Goal: Information Seeking & Learning: Learn about a topic

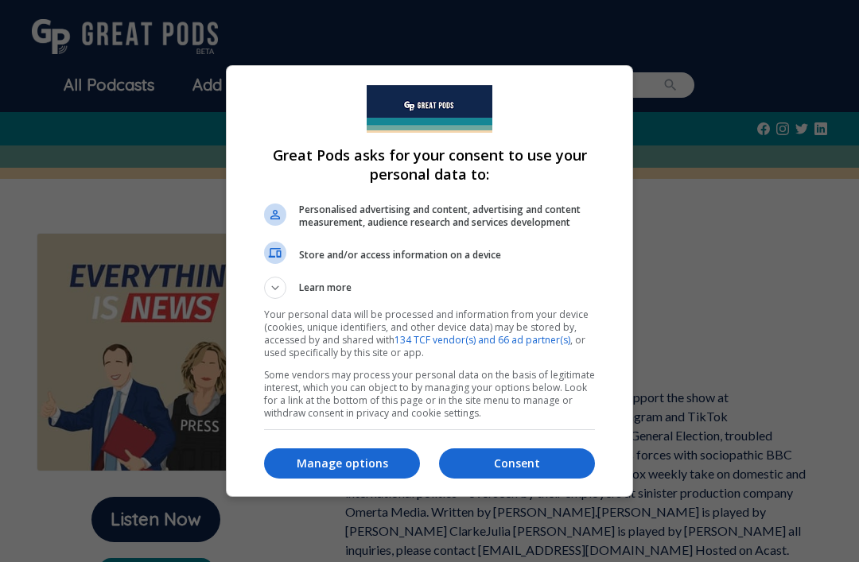
click at [343, 466] on p "Manage options" at bounding box center [342, 464] width 156 height 16
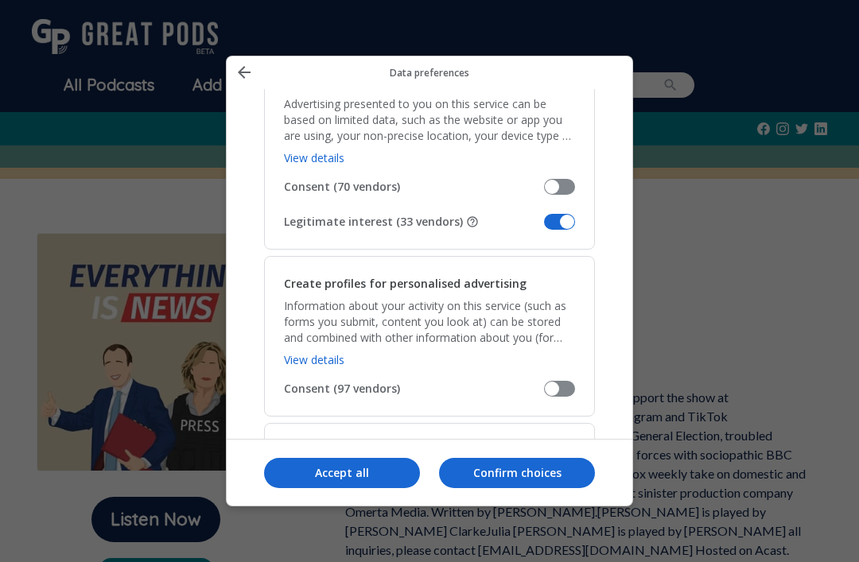
click at [544, 214] on span "Manage your data" at bounding box center [559, 222] width 31 height 16
click at [544, 228] on input "Legitimate interest (33 vendors)" at bounding box center [544, 228] width 0 height 0
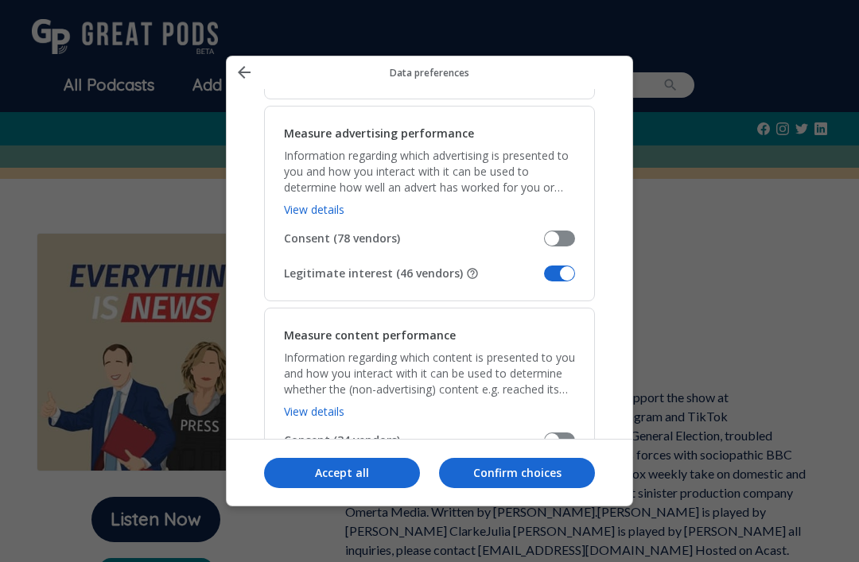
scroll to position [1144, 0]
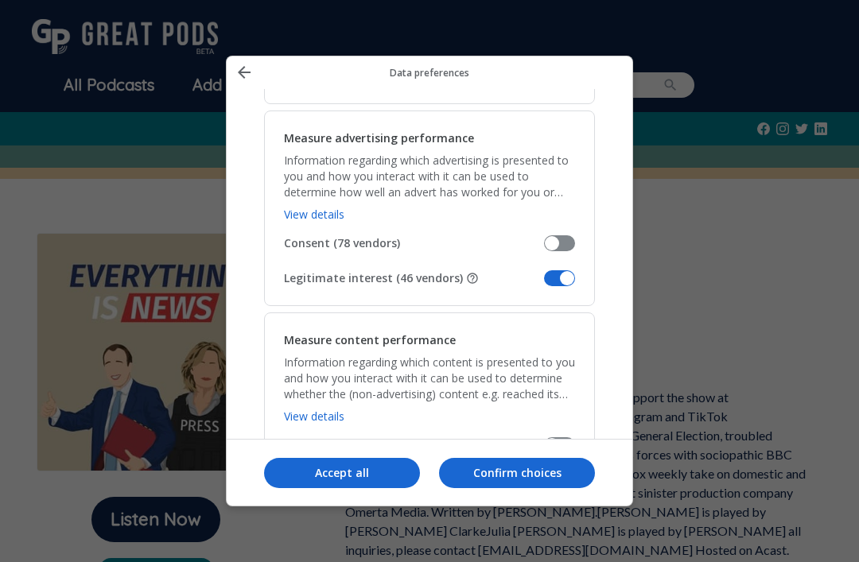
click at [546, 270] on span "Manage your data" at bounding box center [559, 278] width 31 height 16
click at [544, 284] on input "Legitimate interest (46 vendors)" at bounding box center [544, 284] width 0 height 0
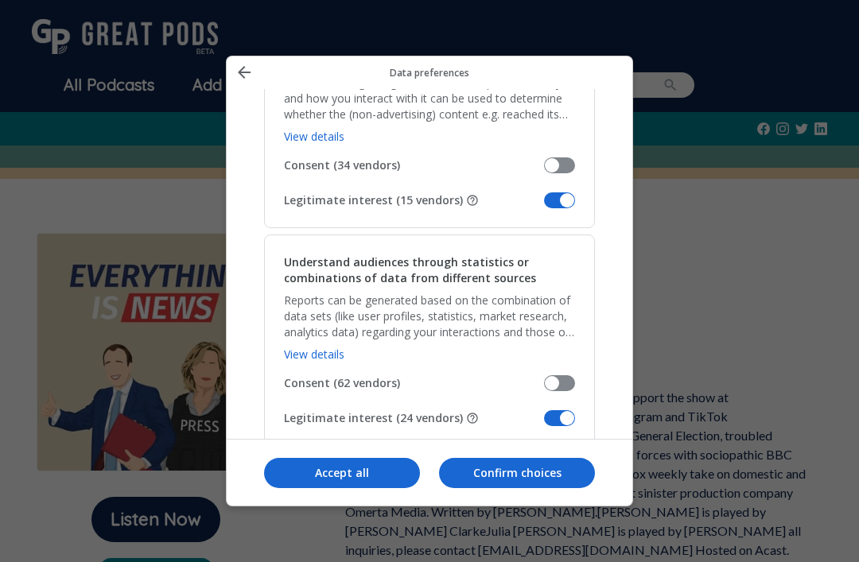
scroll to position [1411, 0]
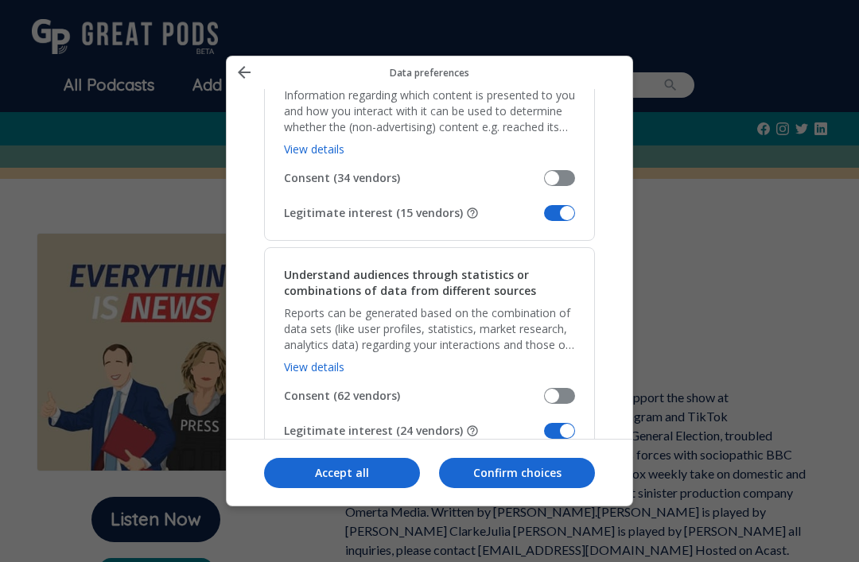
click at [548, 205] on span "Manage your data" at bounding box center [559, 213] width 31 height 16
click at [544, 219] on input "Legitimate interest (15 vendors)" at bounding box center [544, 219] width 0 height 0
click at [546, 423] on span "Manage your data" at bounding box center [559, 431] width 31 height 16
click at [544, 437] on input "Legitimate interest (24 vendors)" at bounding box center [544, 437] width 0 height 0
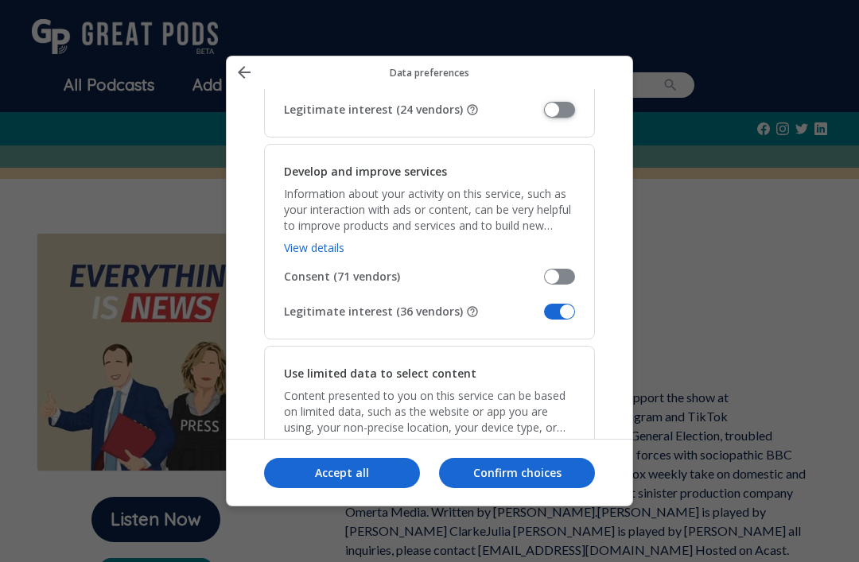
scroll to position [1752, 0]
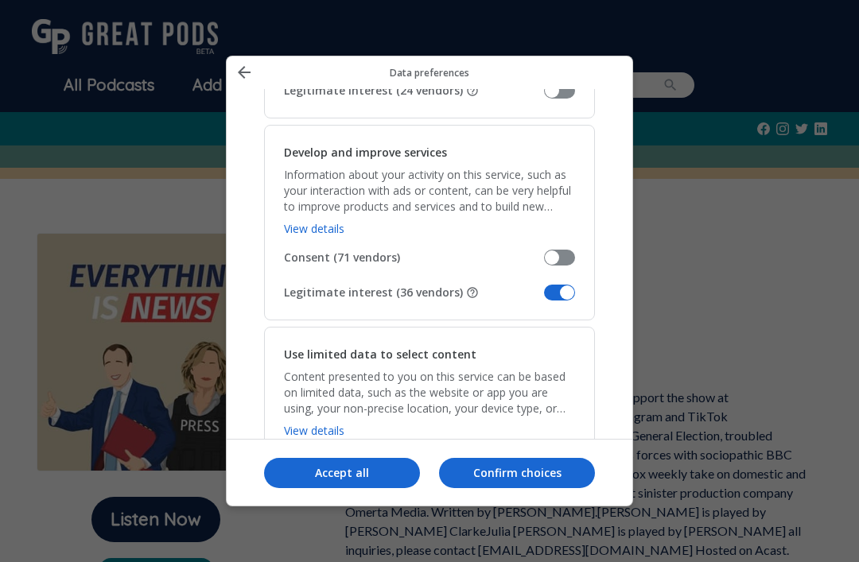
click at [547, 285] on span "Manage your data" at bounding box center [559, 293] width 31 height 16
click at [544, 298] on input "Legitimate interest (36 vendors)" at bounding box center [544, 298] width 0 height 0
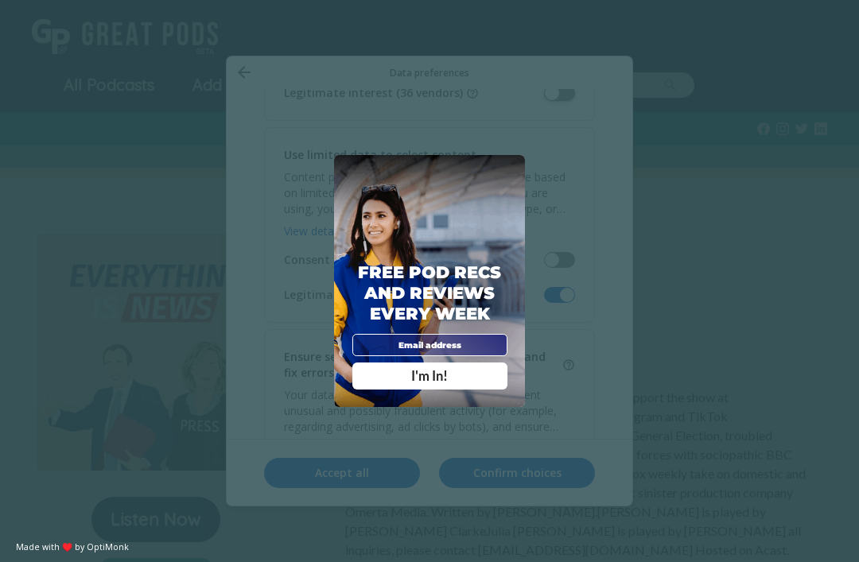
scroll to position [2011, 0]
click at [508, 173] on span "X" at bounding box center [512, 167] width 9 height 12
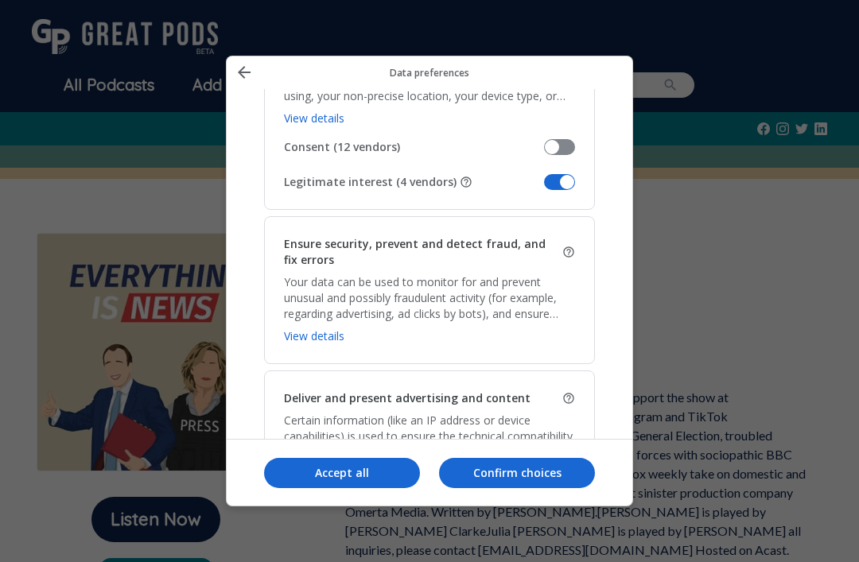
scroll to position [2009, 0]
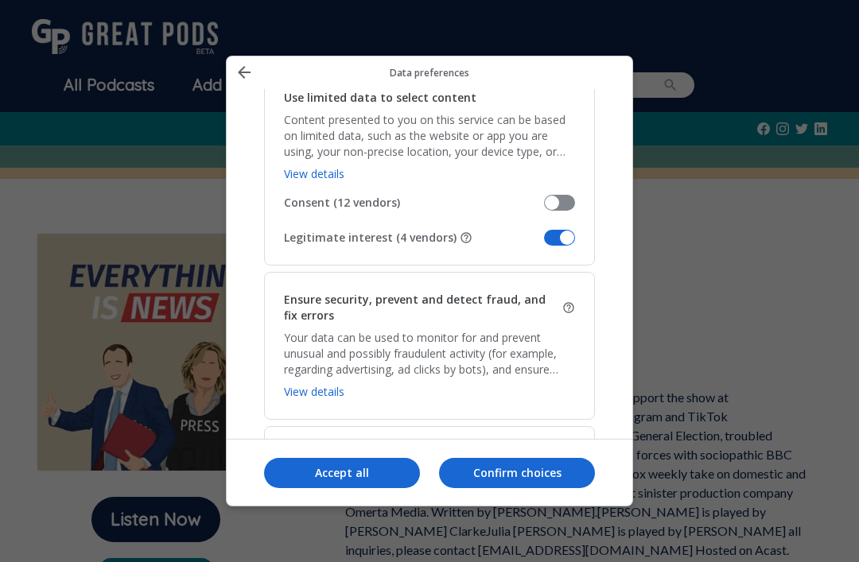
click at [542, 230] on span "Legitimate interest (4 vendors)" at bounding box center [414, 238] width 260 height 16
click at [544, 243] on input "Legitimate interest (4 vendors)" at bounding box center [544, 243] width 0 height 0
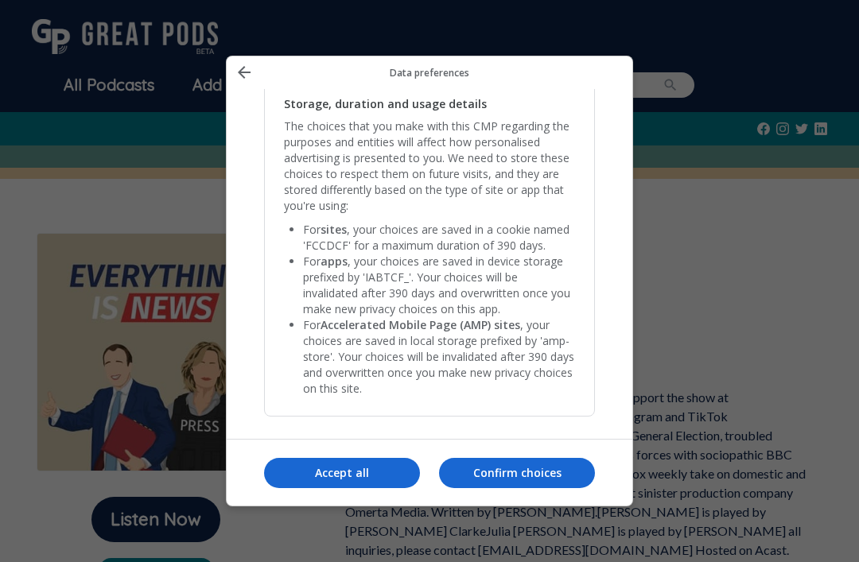
scroll to position [3331, 0]
click at [535, 481] on p "Confirm choices" at bounding box center [517, 473] width 156 height 16
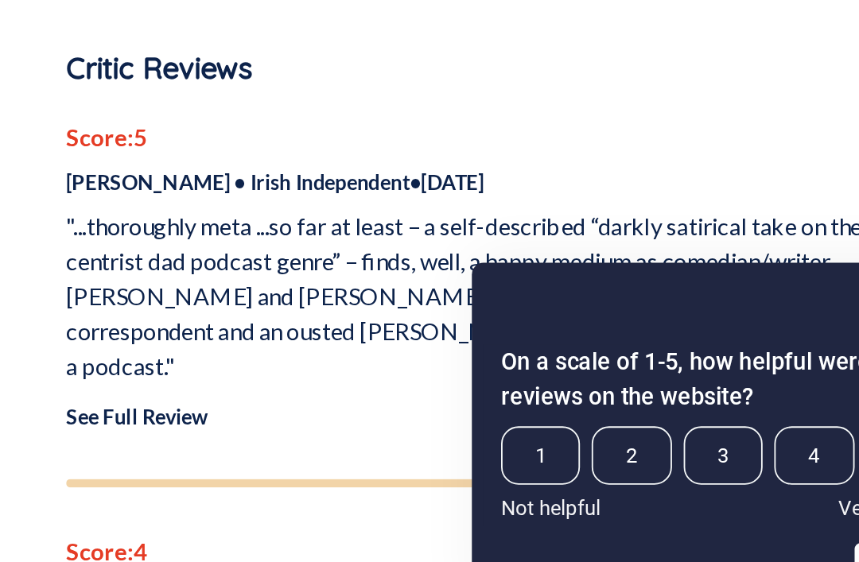
scroll to position [380, 0]
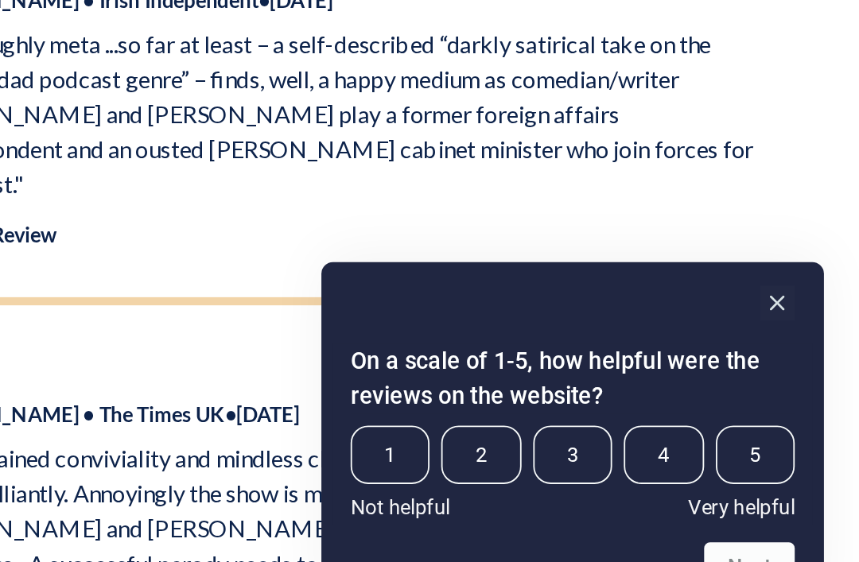
click at [805, 384] on rect "Hide survey" at bounding box center [814, 393] width 19 height 19
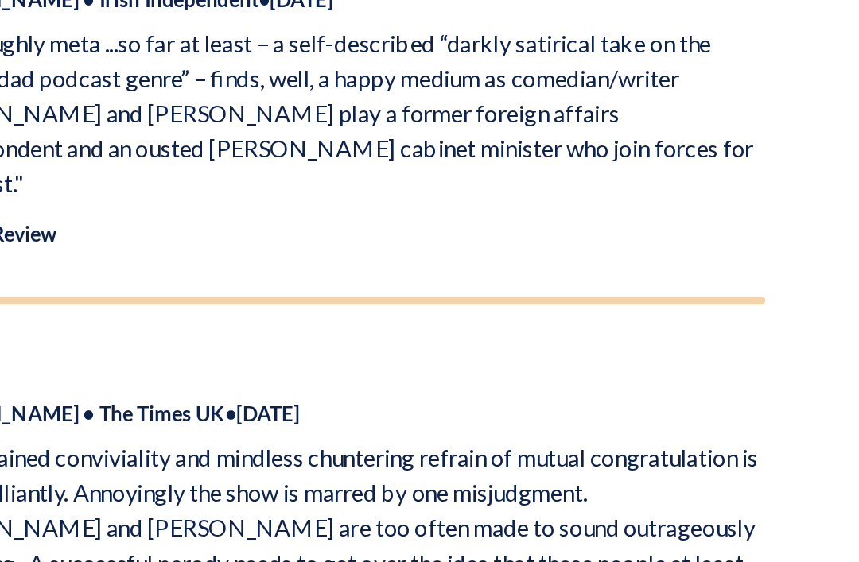
scroll to position [480, 0]
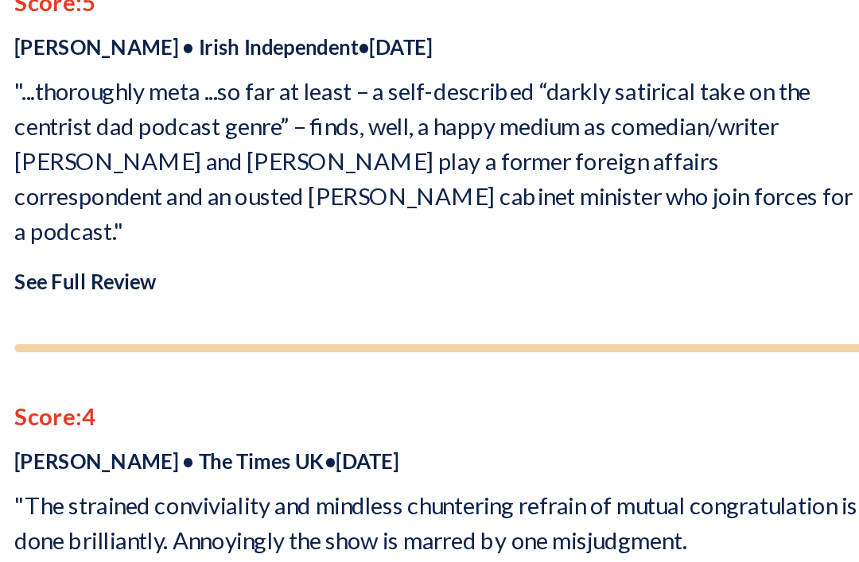
click at [345, 350] on link "See Full Review" at bounding box center [383, 357] width 77 height 14
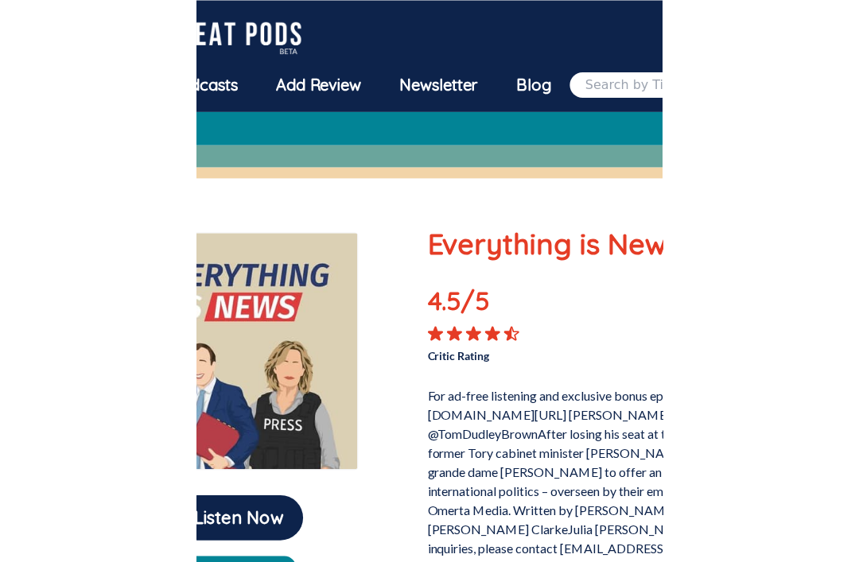
scroll to position [0, 0]
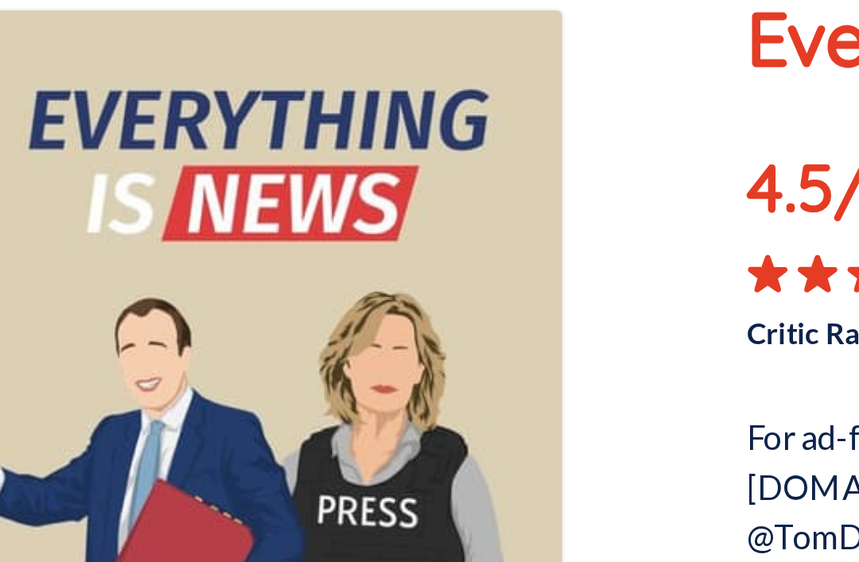
click at [193, 233] on img at bounding box center [156, 352] width 239 height 239
